Goal: Information Seeking & Learning: Learn about a topic

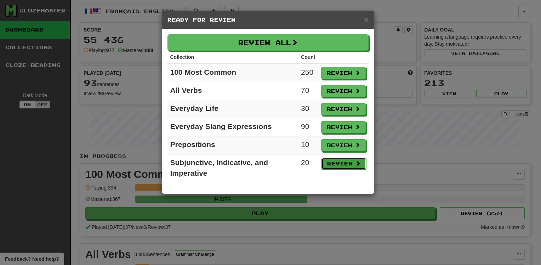
click at [339, 162] on button "Review" at bounding box center [343, 164] width 45 height 12
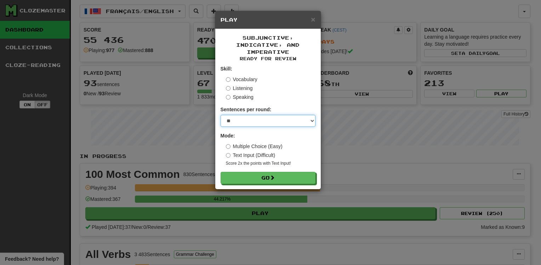
click at [282, 118] on select "* ** ** ** ** ** *** ********" at bounding box center [268, 121] width 95 height 12
select select "**"
click at [221, 115] on select "* ** ** ** ** ** *** ********" at bounding box center [268, 121] width 95 height 12
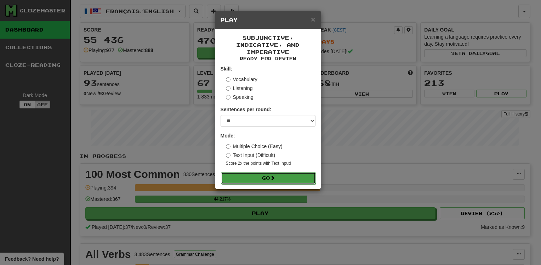
click at [262, 181] on button "Go" at bounding box center [268, 178] width 95 height 12
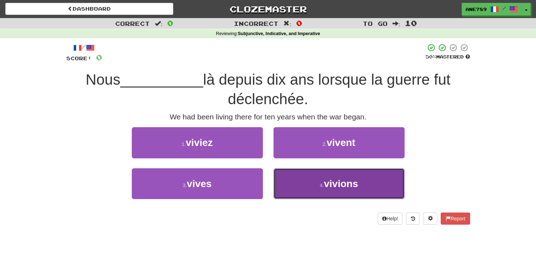
click at [333, 181] on span "vivions" at bounding box center [341, 183] width 34 height 11
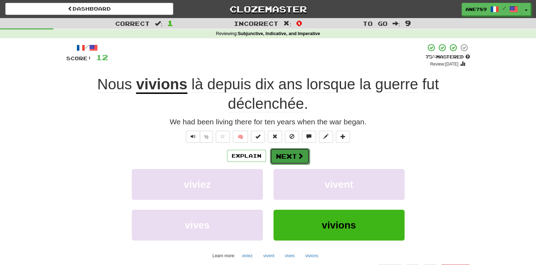
click at [298, 160] on button "Next" at bounding box center [290, 156] width 40 height 16
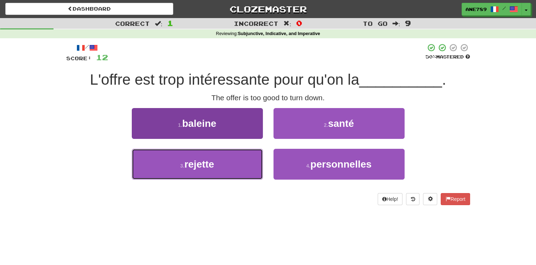
click at [249, 162] on button "3 . rejette" at bounding box center [197, 164] width 131 height 31
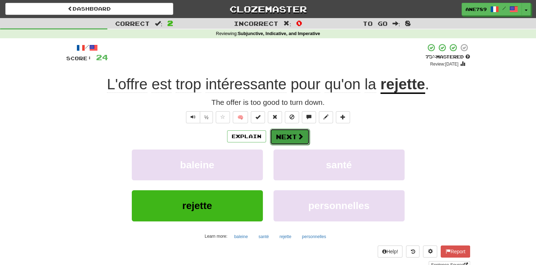
click at [292, 134] on button "Next" at bounding box center [290, 136] width 40 height 16
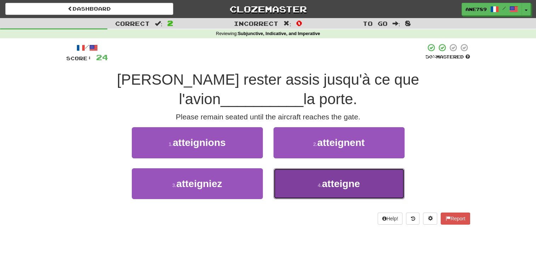
click at [337, 185] on span "atteigne" at bounding box center [341, 183] width 38 height 11
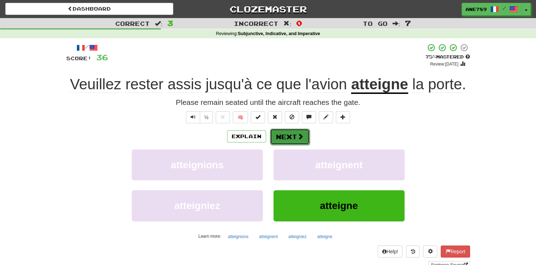
click at [283, 138] on button "Next" at bounding box center [290, 136] width 40 height 16
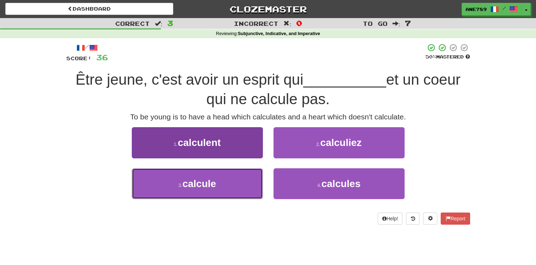
click at [236, 179] on button "3 . calcule" at bounding box center [197, 183] width 131 height 31
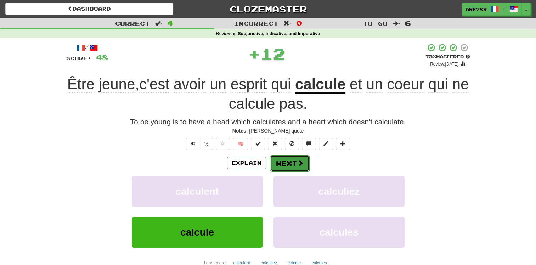
click at [286, 163] on button "Next" at bounding box center [290, 163] width 40 height 16
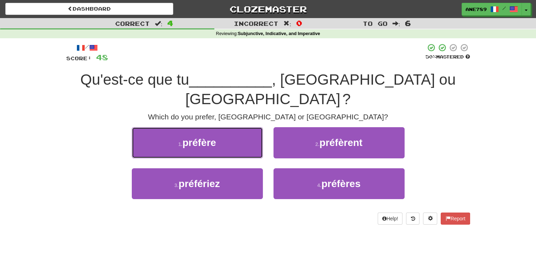
drag, startPoint x: 232, startPoint y: 124, endPoint x: 233, endPoint y: 127, distance: 3.7
click at [233, 127] on button "1 . préfère" at bounding box center [197, 142] width 131 height 31
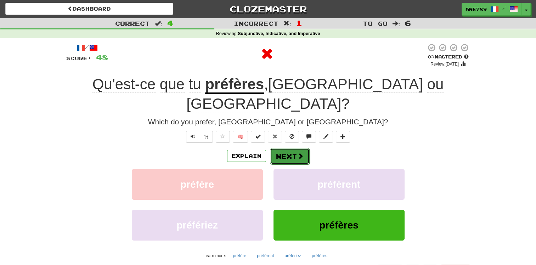
click at [278, 148] on button "Next" at bounding box center [290, 156] width 40 height 16
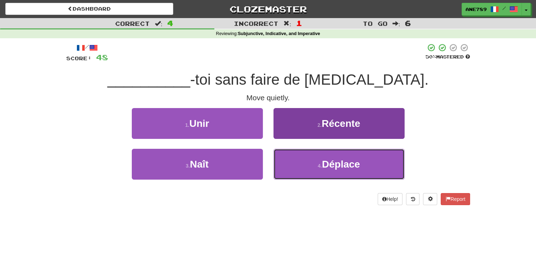
click at [309, 167] on button "4 . Déplace" at bounding box center [338, 164] width 131 height 31
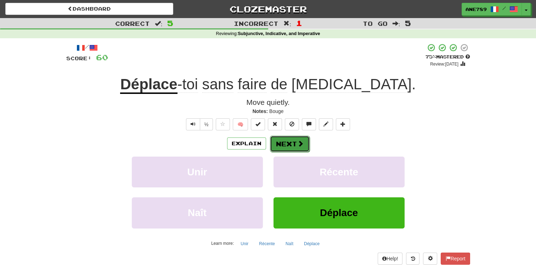
click at [300, 150] on button "Next" at bounding box center [290, 144] width 40 height 16
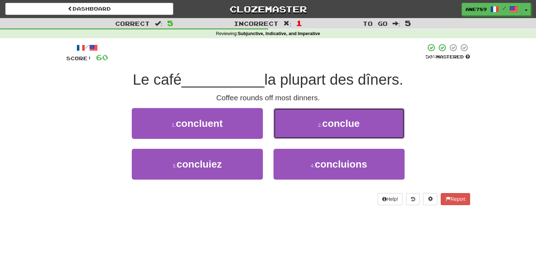
click at [333, 121] on span "conclue" at bounding box center [341, 123] width 38 height 11
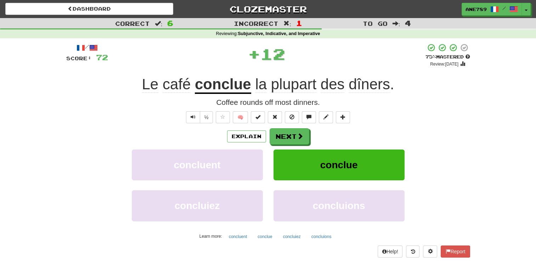
click at [284, 86] on span "plupart" at bounding box center [293, 84] width 45 height 17
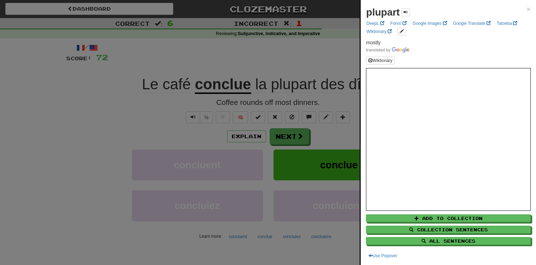
click at [303, 59] on div at bounding box center [268, 132] width 536 height 265
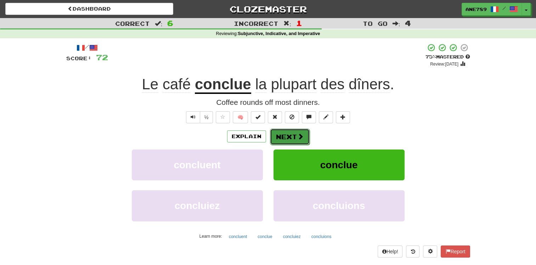
click at [297, 138] on span at bounding box center [300, 136] width 6 height 6
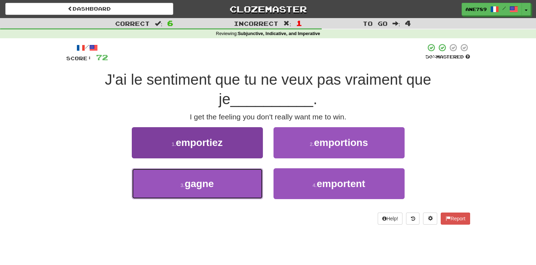
drag, startPoint x: 213, startPoint y: 188, endPoint x: 222, endPoint y: 168, distance: 22.0
click at [219, 177] on button "3 . gagne" at bounding box center [197, 183] width 131 height 31
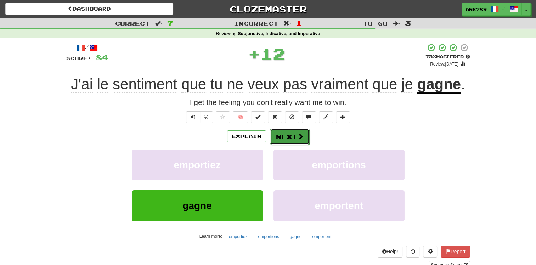
click at [290, 136] on button "Next" at bounding box center [290, 136] width 40 height 16
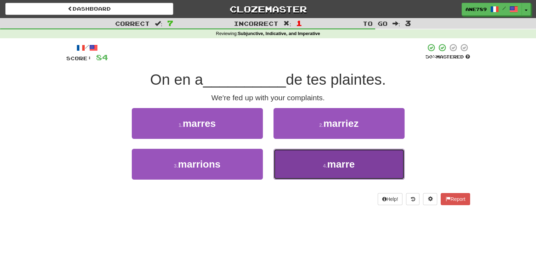
click at [330, 164] on span "marre" at bounding box center [341, 164] width 28 height 11
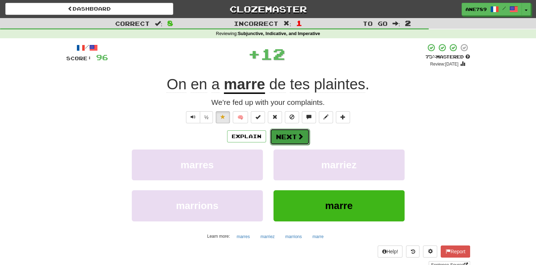
click at [278, 137] on button "Next" at bounding box center [290, 136] width 40 height 16
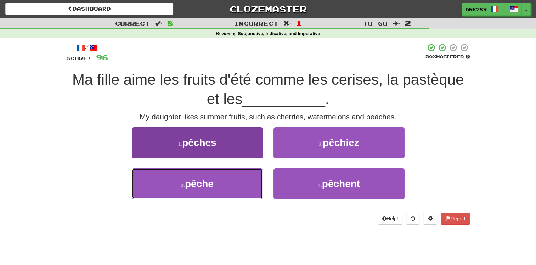
drag, startPoint x: 224, startPoint y: 190, endPoint x: 222, endPoint y: 181, distance: 10.0
click at [223, 189] on button "3 . pêche" at bounding box center [197, 183] width 131 height 31
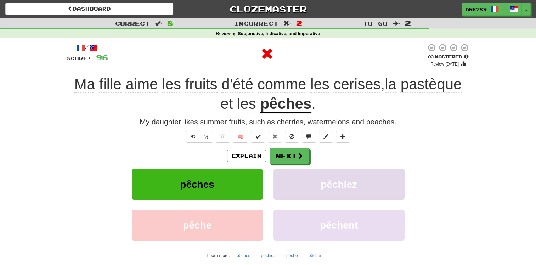
click at [300, 168] on div "Explain Next pêches pêchiez pêche pêchent Learn more: pêches pêchiez pêche pêch…" at bounding box center [268, 205] width 404 height 114
click at [290, 153] on button "Next" at bounding box center [290, 156] width 40 height 16
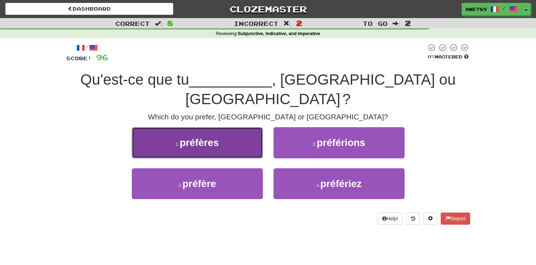
click at [235, 127] on button "1 . préfères" at bounding box center [197, 142] width 131 height 31
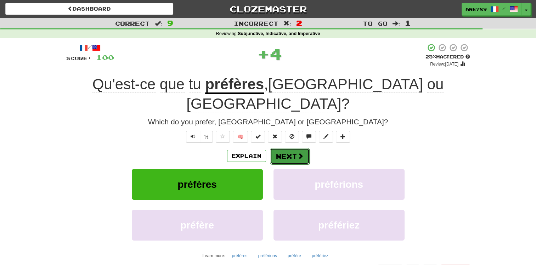
click at [288, 148] on button "Next" at bounding box center [290, 156] width 40 height 16
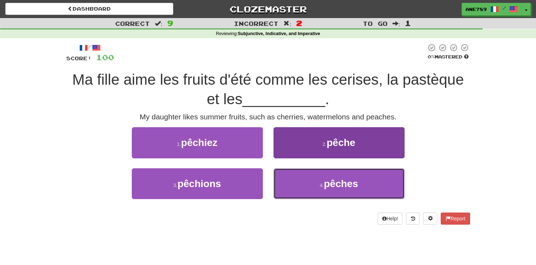
click at [352, 196] on button "4 . pêches" at bounding box center [338, 183] width 131 height 31
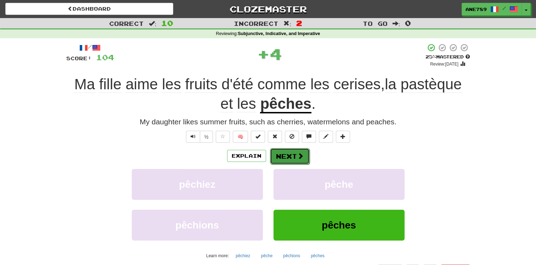
click at [294, 155] on button "Next" at bounding box center [290, 156] width 40 height 16
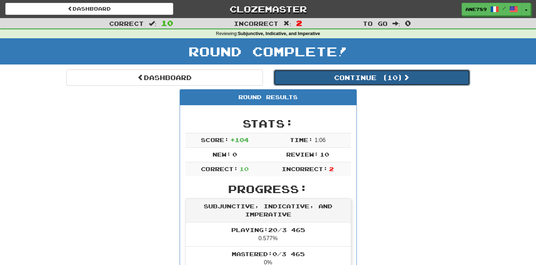
click at [321, 76] on button "Continue ( 10 )" at bounding box center [371, 77] width 196 height 16
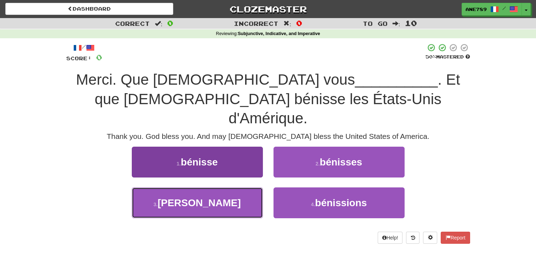
click at [242, 187] on button "3 . bénissiez" at bounding box center [197, 202] width 131 height 31
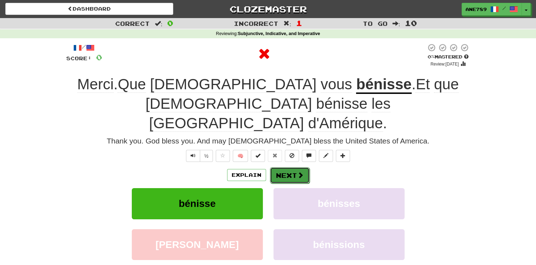
click at [278, 167] on button "Next" at bounding box center [290, 175] width 40 height 16
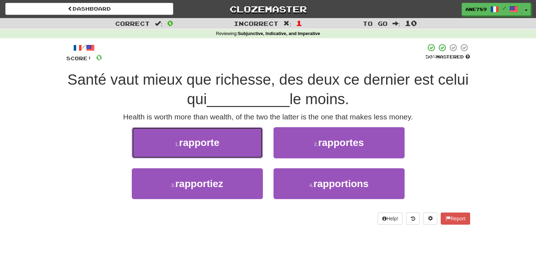
click at [236, 147] on button "1 . rapporte" at bounding box center [197, 142] width 131 height 31
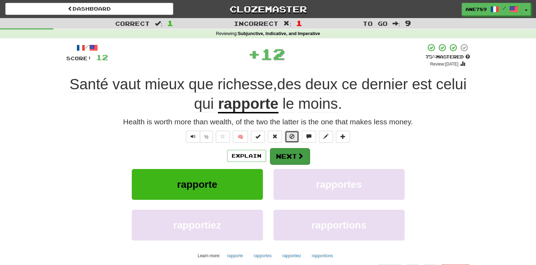
drag, startPoint x: 289, startPoint y: 139, endPoint x: 279, endPoint y: 153, distance: 17.5
click at [285, 145] on div "/ Score: 12 + 12 75 % Mastered Review: 2025-09-27 Santé vaut mieux que richesse…" at bounding box center [268, 165] width 404 height 245
click at [289, 137] on span at bounding box center [291, 136] width 5 height 5
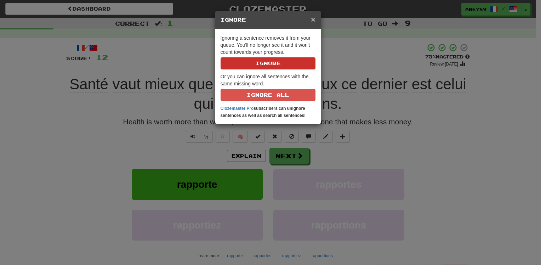
drag, startPoint x: 312, startPoint y: 18, endPoint x: 313, endPoint y: 46, distance: 28.0
click at [312, 23] on span "×" at bounding box center [313, 19] width 4 height 8
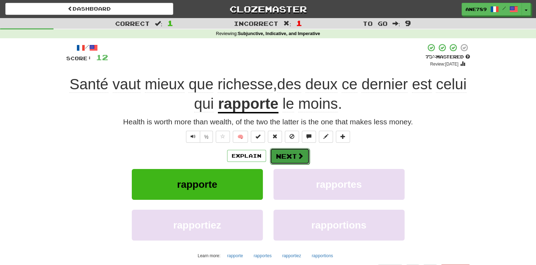
click at [297, 157] on span at bounding box center [300, 156] width 6 height 6
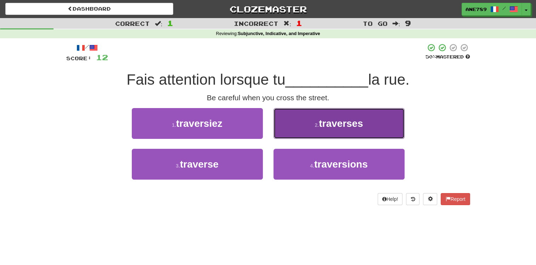
click at [348, 115] on button "2 . traverses" at bounding box center [338, 123] width 131 height 31
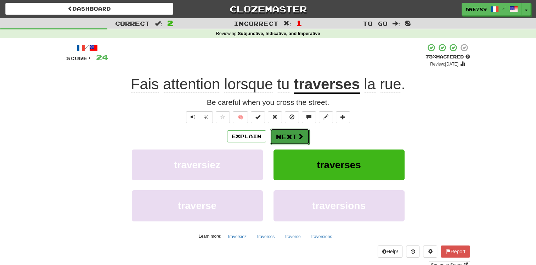
click at [286, 138] on button "Next" at bounding box center [290, 136] width 40 height 16
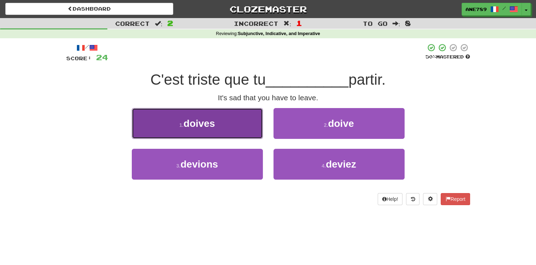
click at [239, 126] on button "1 . doives" at bounding box center [197, 123] width 131 height 31
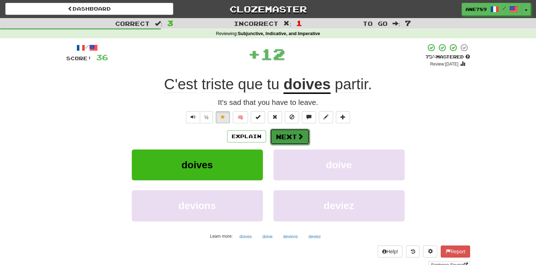
click at [287, 138] on button "Next" at bounding box center [290, 136] width 40 height 16
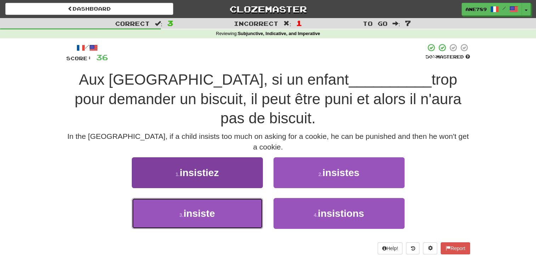
click at [243, 198] on button "3 . insiste" at bounding box center [197, 213] width 131 height 31
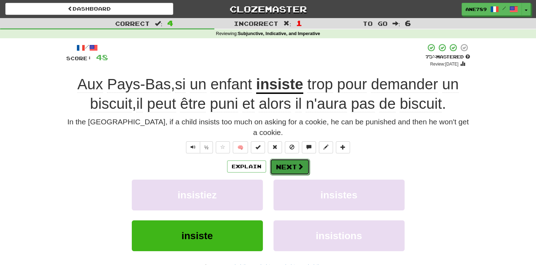
click at [295, 159] on button "Next" at bounding box center [290, 167] width 40 height 16
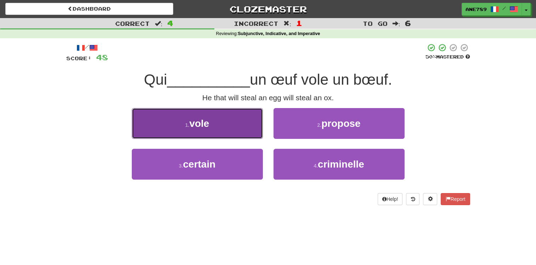
click at [248, 125] on button "1 . vole" at bounding box center [197, 123] width 131 height 31
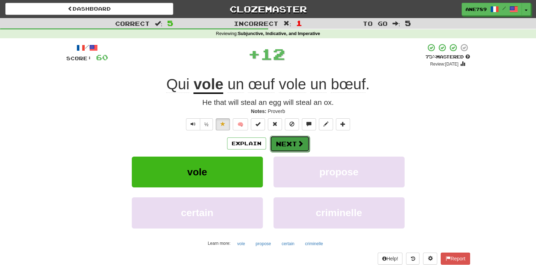
click at [279, 139] on button "Next" at bounding box center [290, 144] width 40 height 16
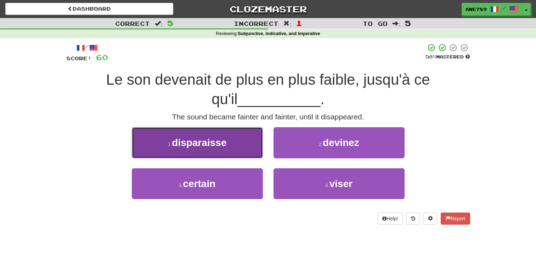
click at [192, 132] on button "1 . disparaisse" at bounding box center [197, 142] width 131 height 31
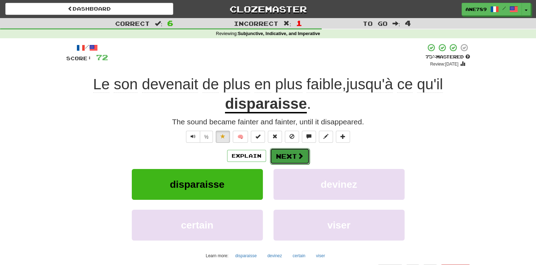
click at [302, 159] on span at bounding box center [300, 156] width 6 height 6
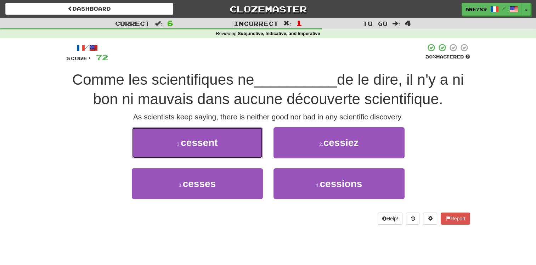
click at [234, 142] on button "1 . cessent" at bounding box center [197, 142] width 131 height 31
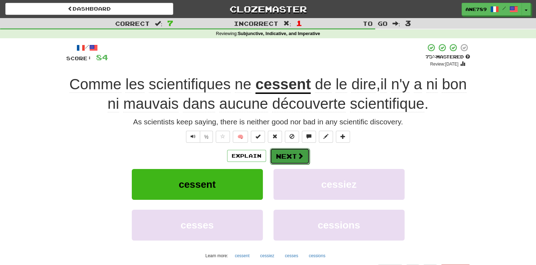
click at [289, 151] on button "Next" at bounding box center [290, 156] width 40 height 16
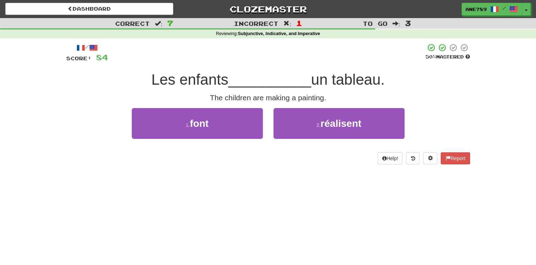
click at [318, 140] on div "2 . réalisent" at bounding box center [339, 128] width 142 height 41
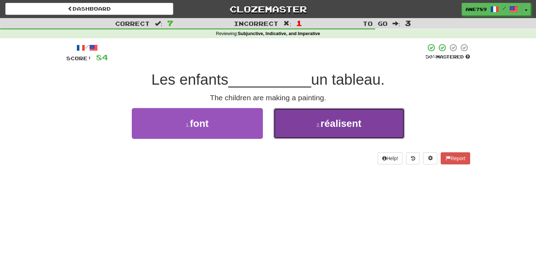
click at [320, 120] on button "2 . réalisent" at bounding box center [338, 123] width 131 height 31
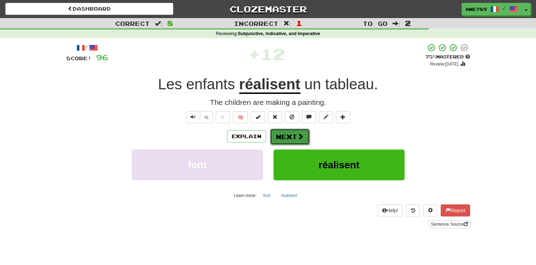
click at [290, 135] on button "Next" at bounding box center [290, 136] width 40 height 16
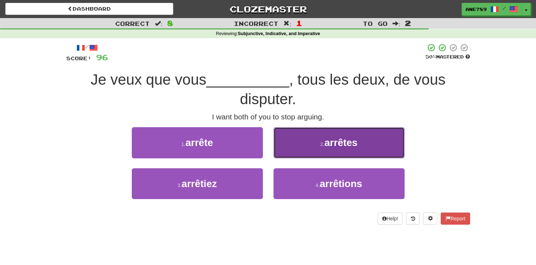
drag, startPoint x: 327, startPoint y: 143, endPoint x: 176, endPoint y: 149, distance: 151.6
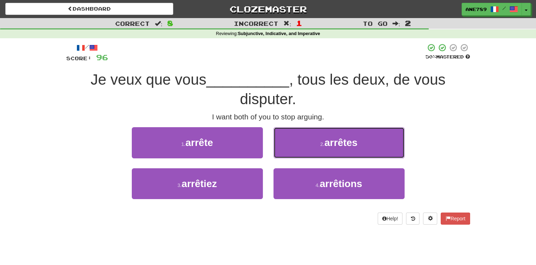
click at [316, 143] on button "2 . arrêtes" at bounding box center [338, 142] width 131 height 31
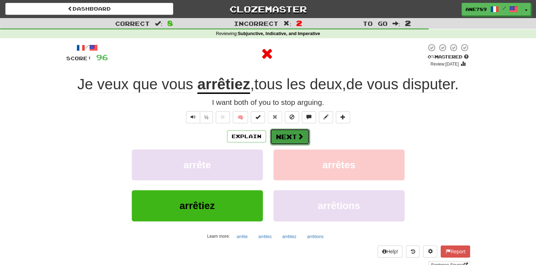
click at [281, 138] on button "Next" at bounding box center [290, 136] width 40 height 16
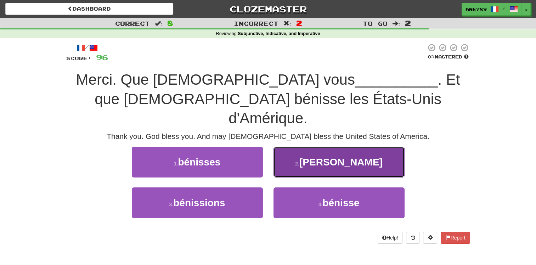
click at [330, 154] on button "2 . bénissiez" at bounding box center [338, 162] width 131 height 31
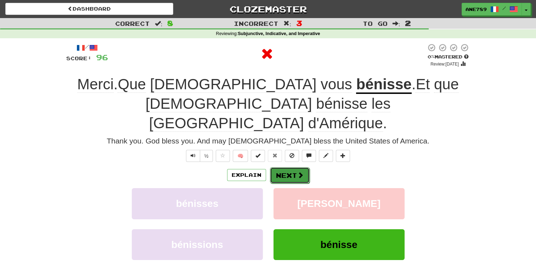
click at [290, 167] on button "Next" at bounding box center [290, 175] width 40 height 16
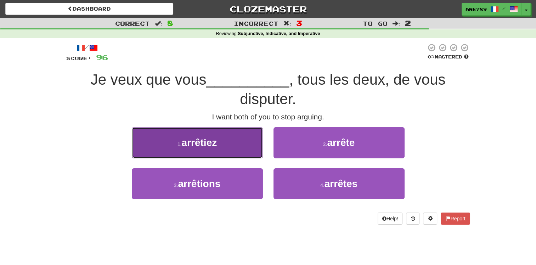
click at [210, 148] on button "1 . arrêtiez" at bounding box center [197, 142] width 131 height 31
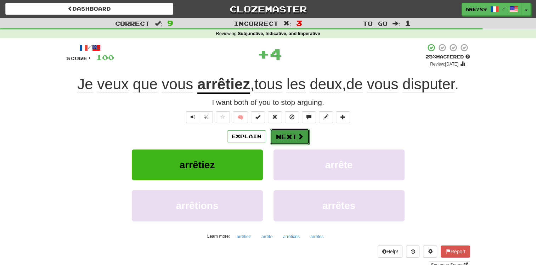
click at [293, 142] on button "Next" at bounding box center [290, 136] width 40 height 16
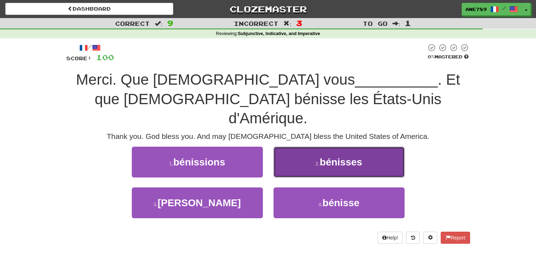
drag, startPoint x: 338, startPoint y: 132, endPoint x: 317, endPoint y: 138, distance: 21.5
click at [317, 147] on button "2 . bénisses" at bounding box center [338, 162] width 131 height 31
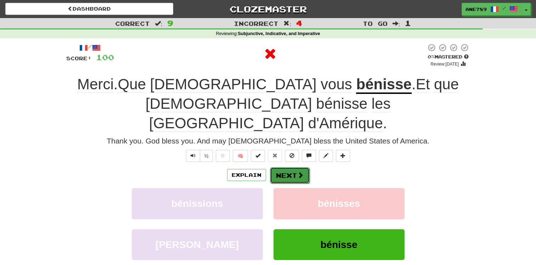
click at [282, 167] on button "Next" at bounding box center [290, 175] width 40 height 16
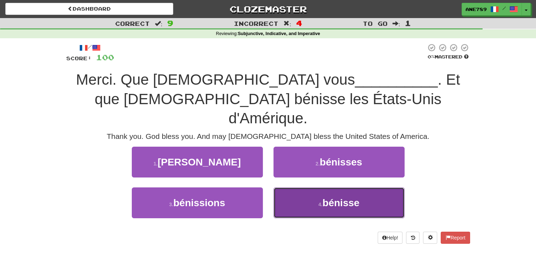
click at [334, 197] on span "bénisse" at bounding box center [340, 202] width 37 height 11
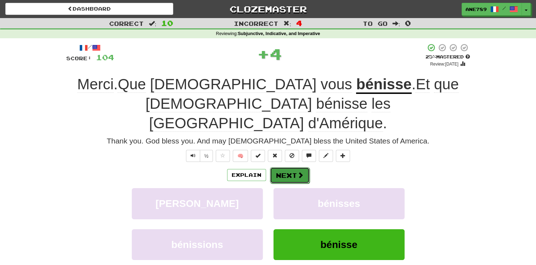
click at [299, 172] on span at bounding box center [300, 175] width 6 height 6
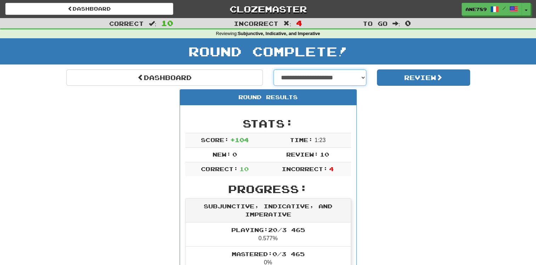
click at [358, 75] on select "**********" at bounding box center [319, 77] width 93 height 16
select select "**********"
click at [273, 69] on select "**********" at bounding box center [319, 77] width 93 height 16
select select "**********"
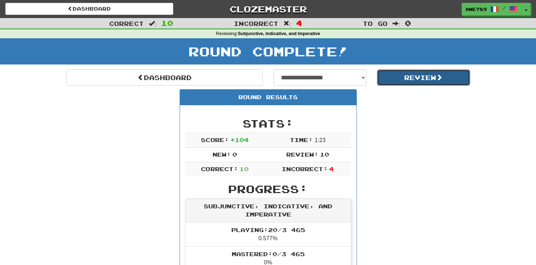
drag, startPoint x: 406, startPoint y: 79, endPoint x: 402, endPoint y: 81, distance: 4.5
click at [406, 80] on button "Review" at bounding box center [423, 77] width 93 height 16
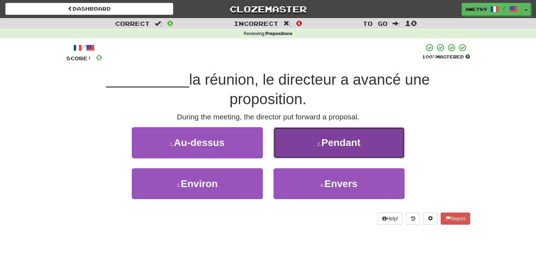
click at [352, 148] on button "2 . Pendant" at bounding box center [338, 142] width 131 height 31
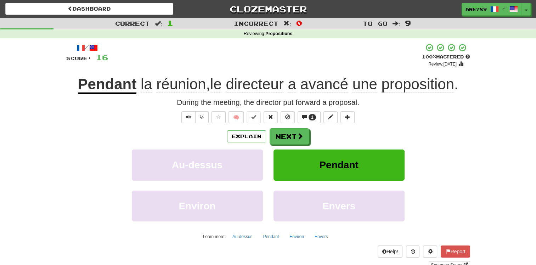
click at [123, 88] on u "Pendant" at bounding box center [107, 85] width 59 height 18
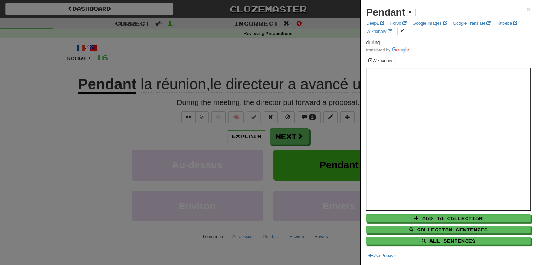
click at [124, 91] on div at bounding box center [268, 132] width 536 height 265
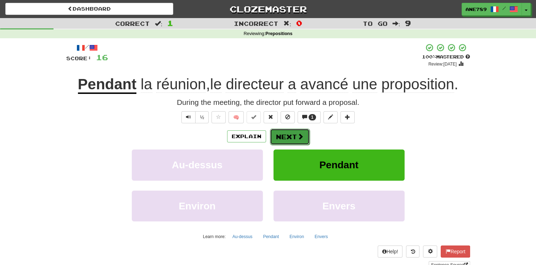
click at [294, 136] on button "Next" at bounding box center [290, 136] width 40 height 16
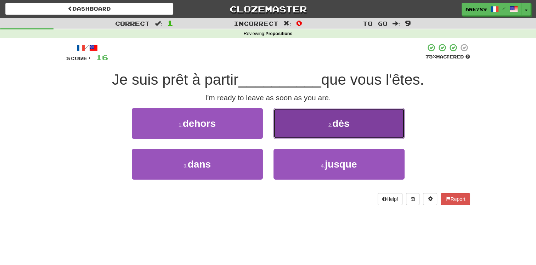
click at [289, 127] on button "2 . dès" at bounding box center [338, 123] width 131 height 31
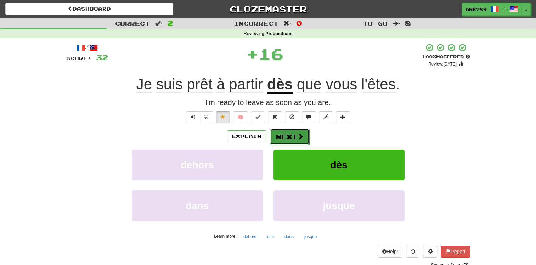
click at [285, 139] on button "Next" at bounding box center [290, 136] width 40 height 16
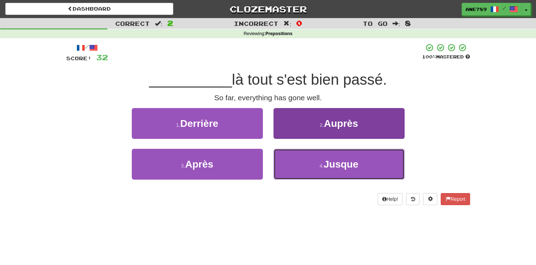
click at [307, 175] on button "4 . Jusque" at bounding box center [338, 164] width 131 height 31
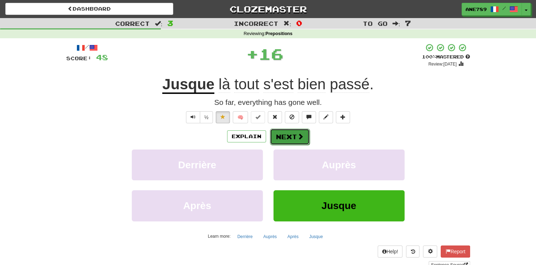
click at [293, 134] on button "Next" at bounding box center [290, 136] width 40 height 16
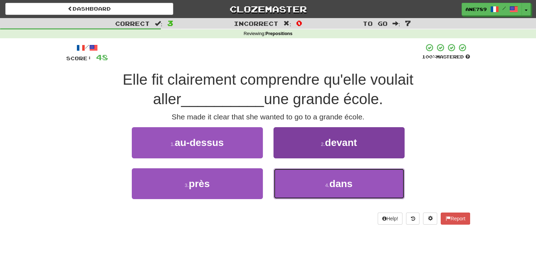
click at [331, 180] on span "dans" at bounding box center [340, 183] width 23 height 11
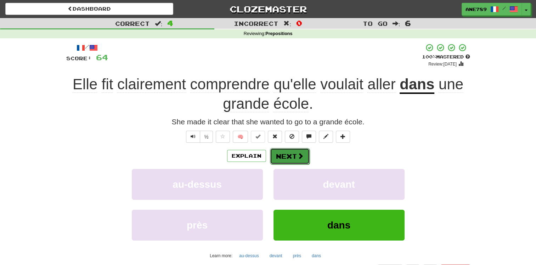
click at [293, 156] on button "Next" at bounding box center [290, 156] width 40 height 16
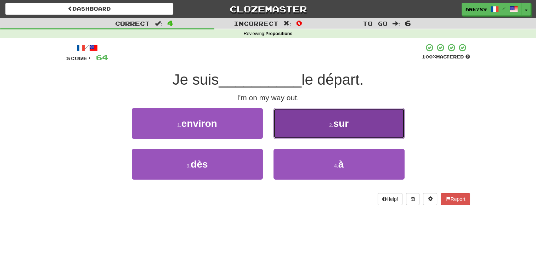
click at [308, 130] on button "2 . sur" at bounding box center [338, 123] width 131 height 31
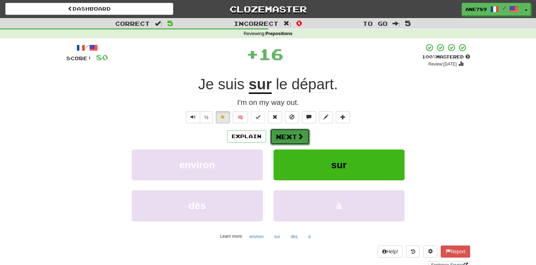
click at [293, 136] on button "Next" at bounding box center [290, 136] width 40 height 16
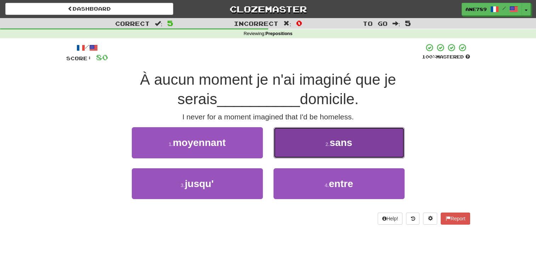
click at [282, 143] on button "2 . sans" at bounding box center [338, 142] width 131 height 31
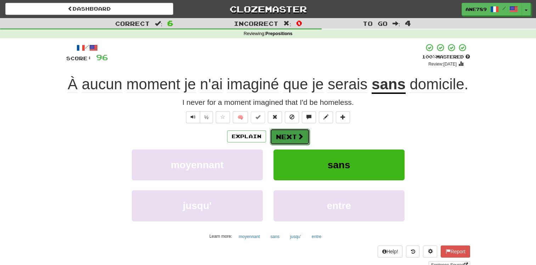
click at [298, 137] on span at bounding box center [300, 136] width 6 height 6
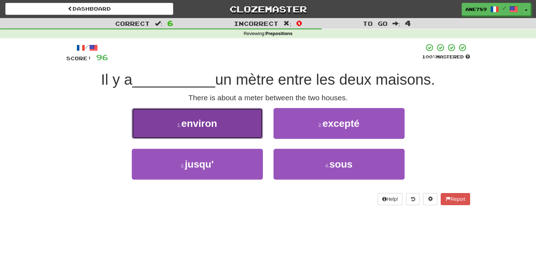
click at [214, 131] on button "1 . environ" at bounding box center [197, 123] width 131 height 31
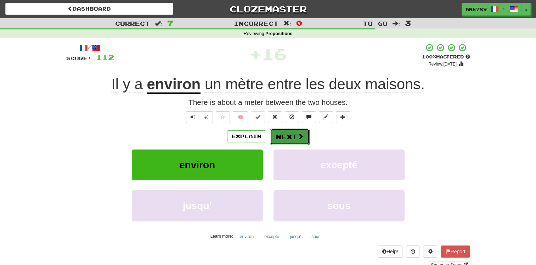
click at [289, 133] on button "Next" at bounding box center [290, 136] width 40 height 16
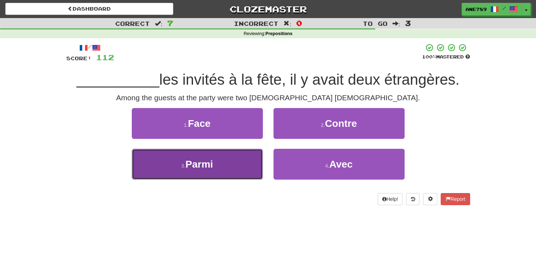
click at [230, 169] on button "3 . Parmi" at bounding box center [197, 164] width 131 height 31
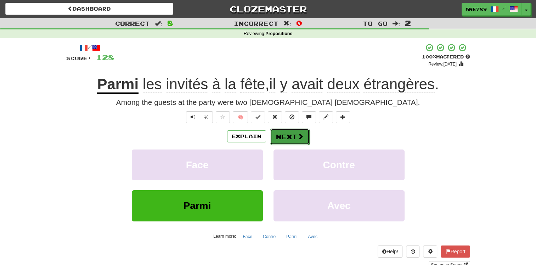
click at [292, 136] on button "Next" at bounding box center [290, 136] width 40 height 16
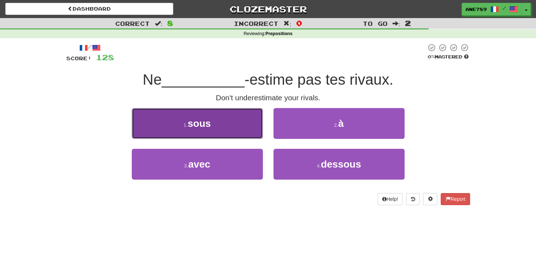
click at [258, 121] on button "1 . sous" at bounding box center [197, 123] width 131 height 31
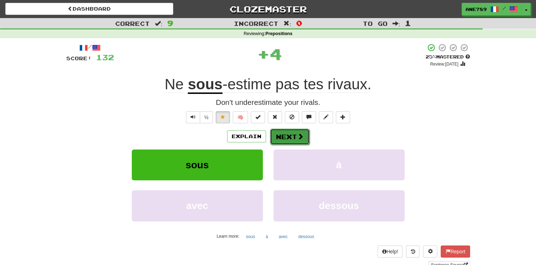
click at [279, 136] on button "Next" at bounding box center [290, 136] width 40 height 16
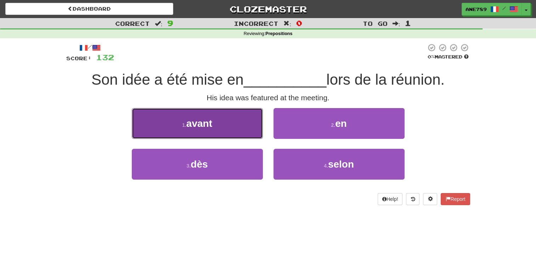
click at [258, 130] on button "1 . avant" at bounding box center [197, 123] width 131 height 31
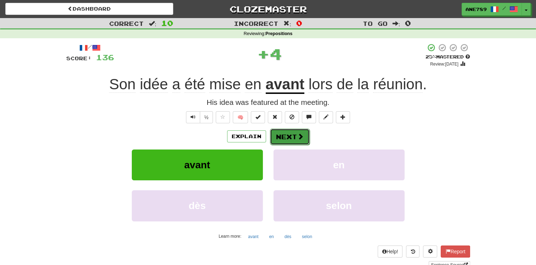
click at [285, 136] on button "Next" at bounding box center [290, 136] width 40 height 16
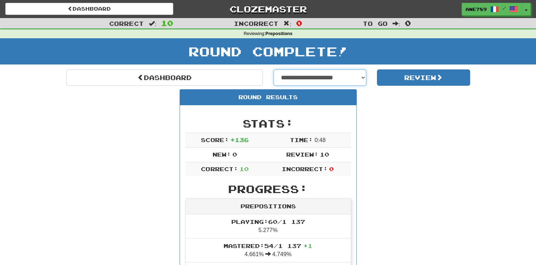
click at [352, 78] on select "**********" at bounding box center [319, 77] width 93 height 16
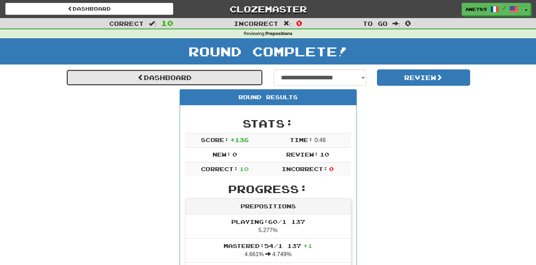
click at [153, 79] on link "Dashboard" at bounding box center [164, 77] width 196 height 16
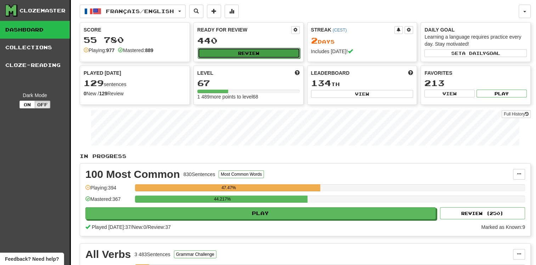
click at [258, 52] on button "Review" at bounding box center [249, 53] width 102 height 11
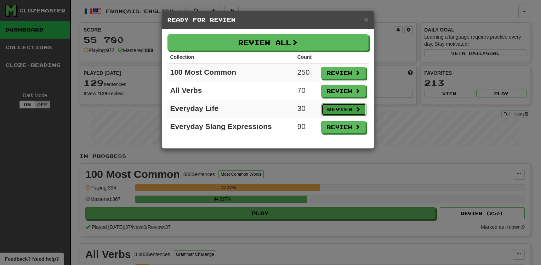
click at [345, 107] on button "Review" at bounding box center [343, 109] width 45 height 12
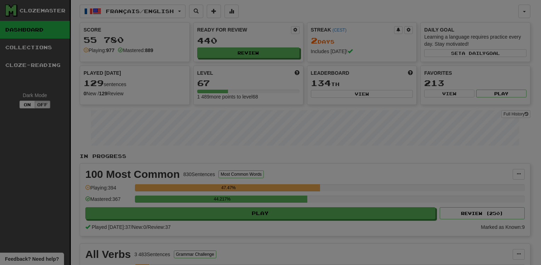
select select "**"
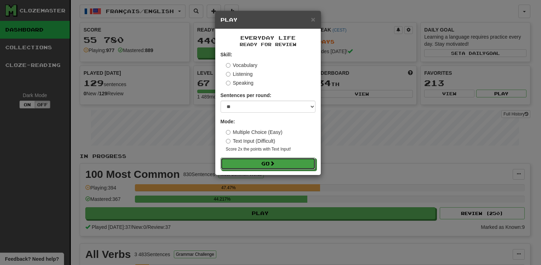
drag, startPoint x: 283, startPoint y: 166, endPoint x: 273, endPoint y: 148, distance: 20.8
click at [283, 165] on button "Go" at bounding box center [268, 164] width 95 height 12
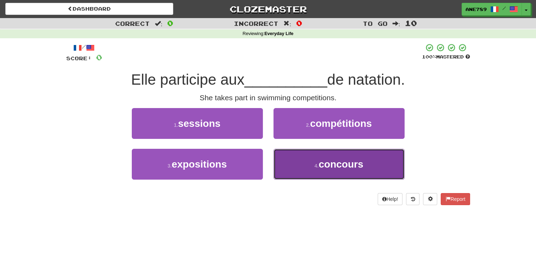
click at [342, 168] on span "concours" at bounding box center [340, 164] width 45 height 11
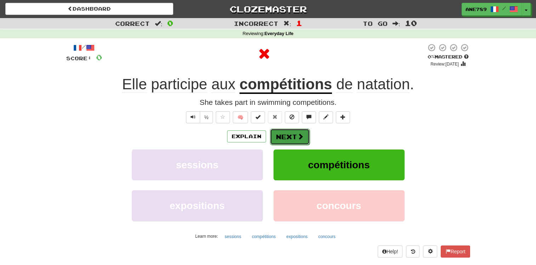
click at [296, 138] on button "Next" at bounding box center [290, 136] width 40 height 16
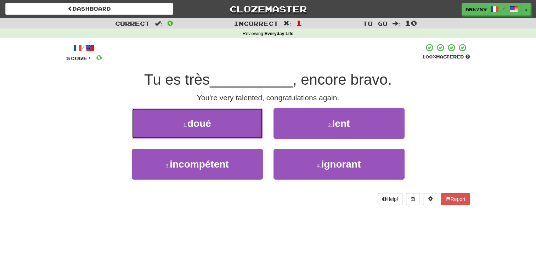
drag, startPoint x: 220, startPoint y: 125, endPoint x: 224, endPoint y: 126, distance: 4.5
click at [220, 125] on button "1 . doué" at bounding box center [197, 123] width 131 height 31
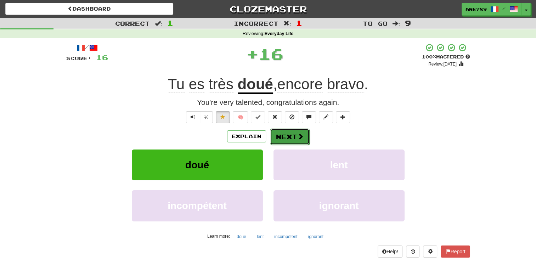
click at [293, 136] on button "Next" at bounding box center [290, 136] width 40 height 16
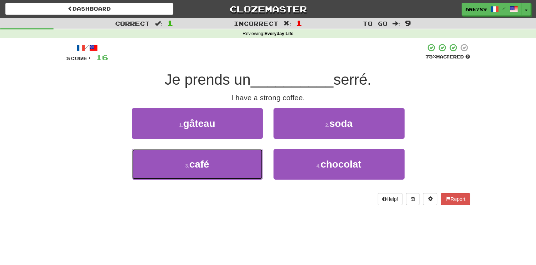
drag, startPoint x: 248, startPoint y: 163, endPoint x: 272, endPoint y: 167, distance: 23.7
click at [252, 164] on button "3 . café" at bounding box center [197, 164] width 131 height 31
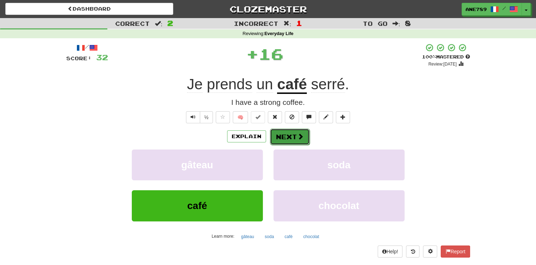
click at [287, 138] on button "Next" at bounding box center [290, 136] width 40 height 16
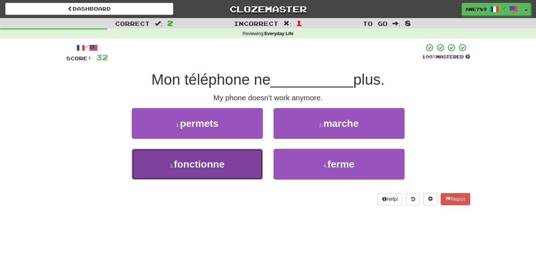
click at [252, 167] on button "3 . fonctionne" at bounding box center [197, 164] width 131 height 31
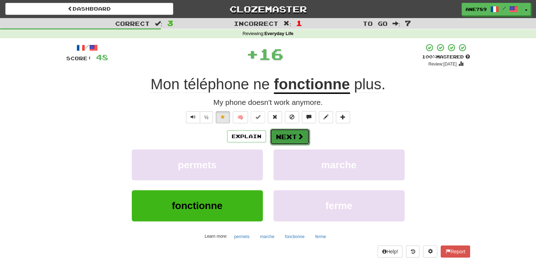
click at [297, 137] on span at bounding box center [300, 136] width 6 height 6
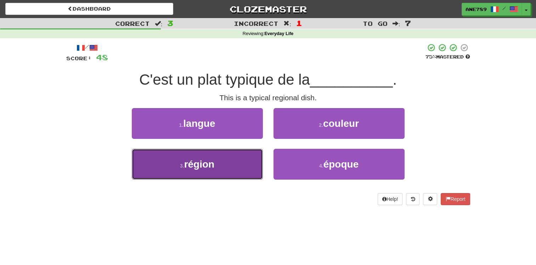
click at [253, 156] on button "3 . région" at bounding box center [197, 164] width 131 height 31
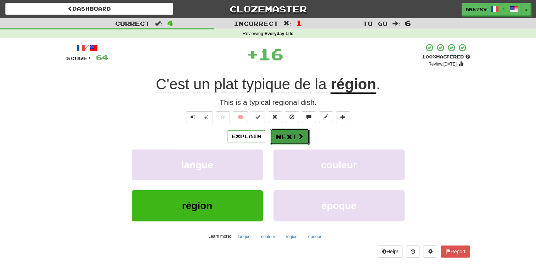
click at [297, 135] on span at bounding box center [300, 136] width 6 height 6
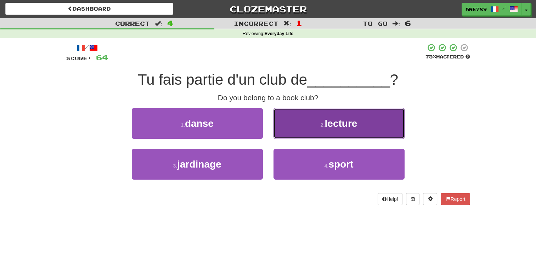
click at [308, 130] on button "2 . lecture" at bounding box center [338, 123] width 131 height 31
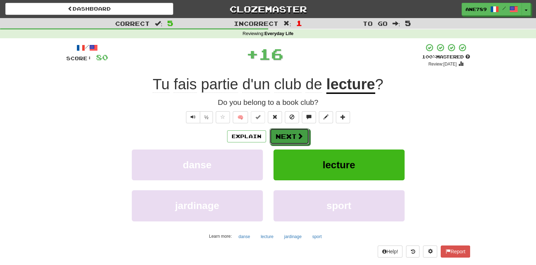
click at [293, 137] on button "Next" at bounding box center [289, 136] width 40 height 16
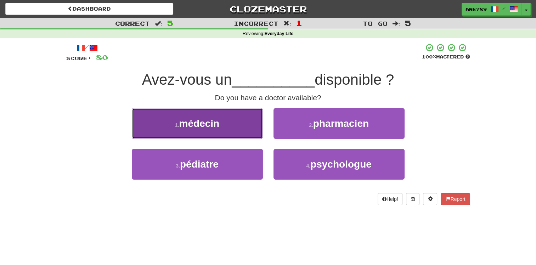
click at [216, 117] on button "1 . médecin" at bounding box center [197, 123] width 131 height 31
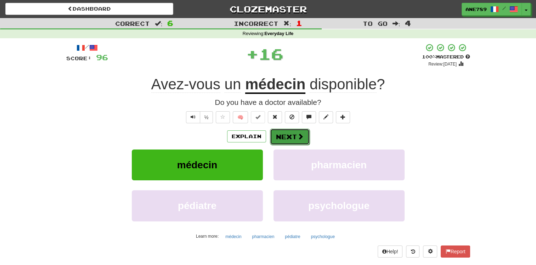
click at [282, 136] on button "Next" at bounding box center [290, 136] width 40 height 16
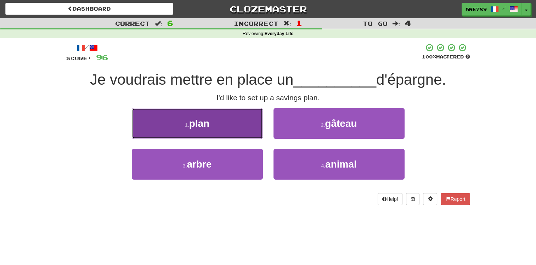
click at [235, 132] on button "1 . plan" at bounding box center [197, 123] width 131 height 31
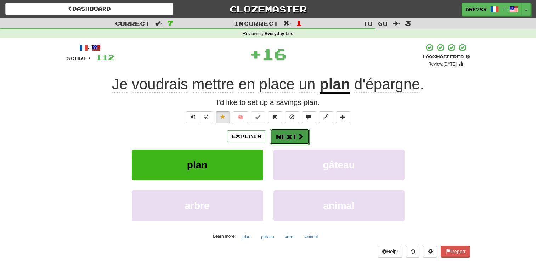
click at [284, 136] on button "Next" at bounding box center [290, 136] width 40 height 16
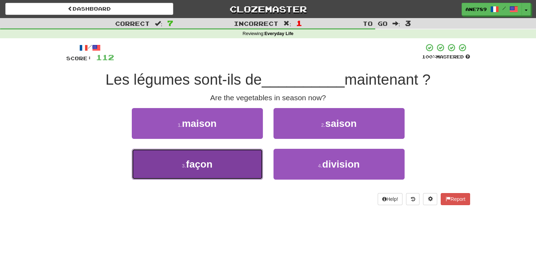
click at [243, 169] on button "3 . façon" at bounding box center [197, 164] width 131 height 31
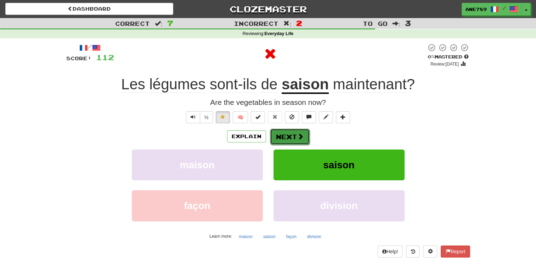
click at [280, 134] on button "Next" at bounding box center [290, 136] width 40 height 16
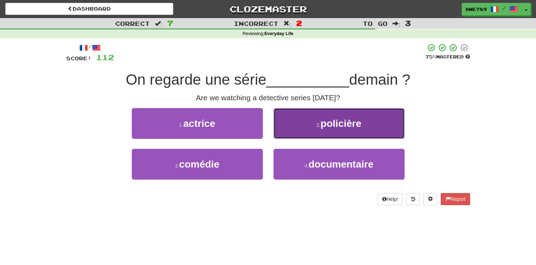
drag, startPoint x: 312, startPoint y: 126, endPoint x: 304, endPoint y: 131, distance: 9.5
click at [304, 131] on button "2 . policière" at bounding box center [338, 123] width 131 height 31
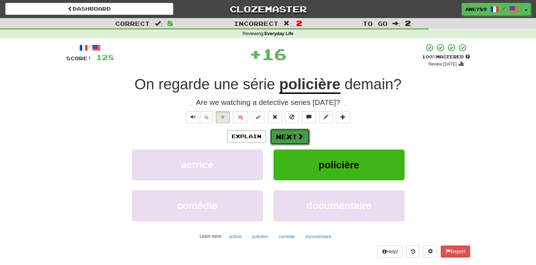
click at [295, 137] on button "Next" at bounding box center [290, 136] width 40 height 16
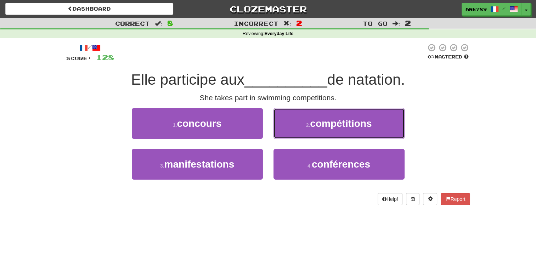
drag, startPoint x: 346, startPoint y: 124, endPoint x: 340, endPoint y: 127, distance: 7.3
click at [345, 125] on span "compétitions" at bounding box center [341, 123] width 62 height 11
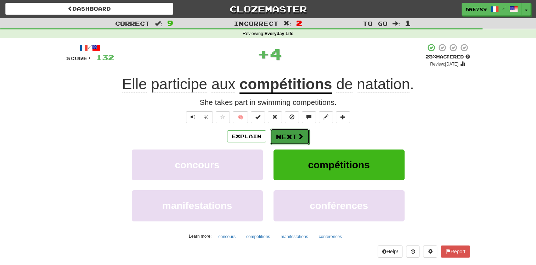
click at [297, 133] on span at bounding box center [300, 136] width 6 height 6
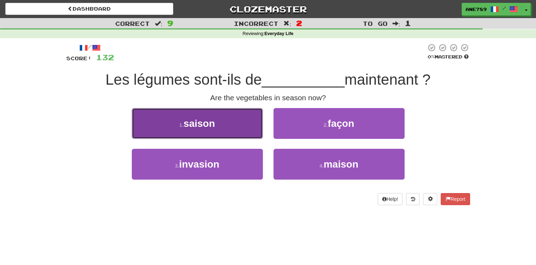
click at [231, 121] on button "1 . saison" at bounding box center [197, 123] width 131 height 31
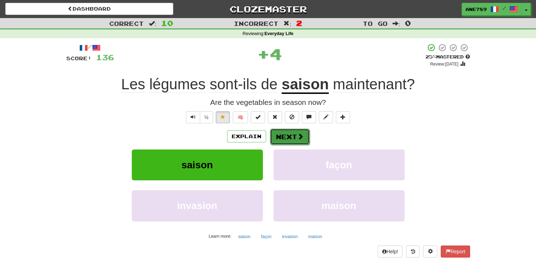
click at [289, 135] on button "Next" at bounding box center [290, 136] width 40 height 16
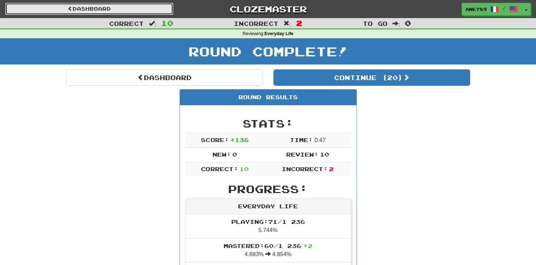
click at [134, 11] on link "Dashboard" at bounding box center [89, 9] width 168 height 12
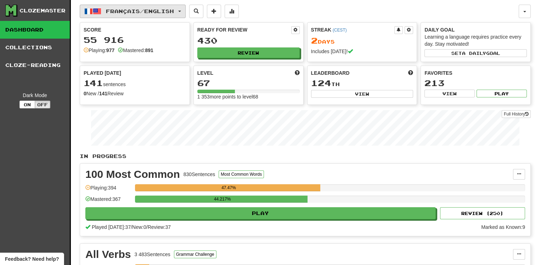
click at [147, 10] on span "Français / English" at bounding box center [140, 11] width 68 height 6
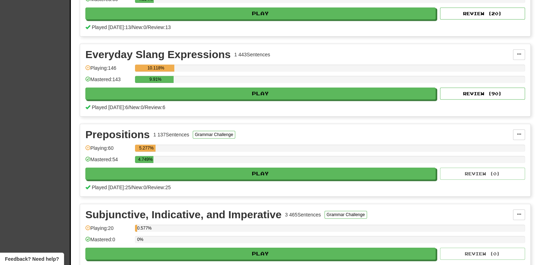
scroll to position [460, 0]
